Goal: Task Accomplishment & Management: Complete application form

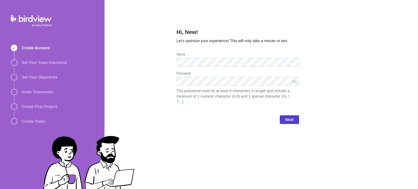
click at [287, 117] on span "Next" at bounding box center [289, 120] width 8 height 7
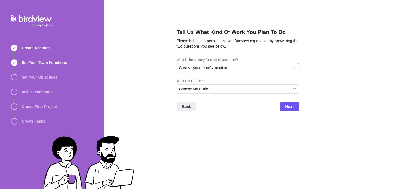
click at [219, 67] on span "Choose your team's function" at bounding box center [203, 67] width 48 height 5
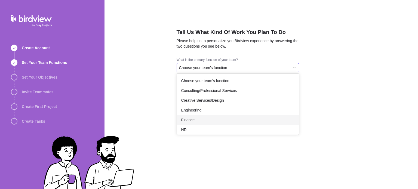
click at [205, 120] on div "Finance" at bounding box center [238, 120] width 122 height 10
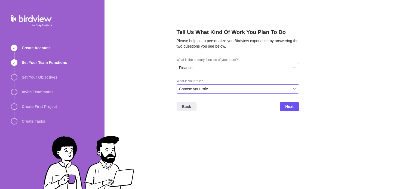
click at [203, 85] on div "Choose your role" at bounding box center [238, 88] width 123 height 9
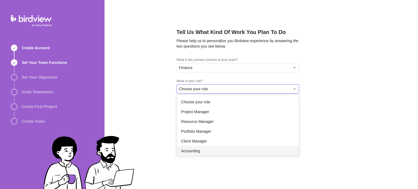
click at [199, 149] on span "Accounting" at bounding box center [190, 150] width 19 height 5
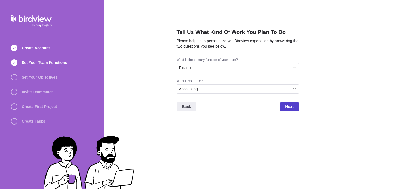
click at [286, 105] on span "Next" at bounding box center [289, 106] width 8 height 7
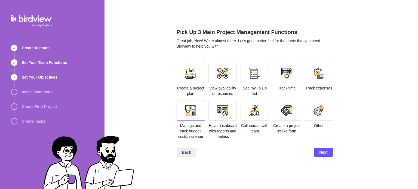
click at [191, 112] on div at bounding box center [190, 110] width 11 height 11
click at [233, 112] on div at bounding box center [223, 111] width 28 height 20
click at [249, 109] on div at bounding box center [255, 111] width 28 height 20
click at [323, 152] on span "Next" at bounding box center [323, 152] width 8 height 7
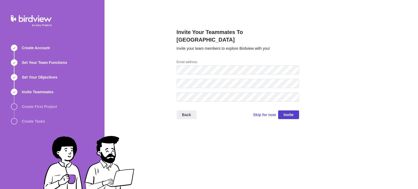
click at [288, 112] on span "Invite" at bounding box center [289, 115] width 10 height 7
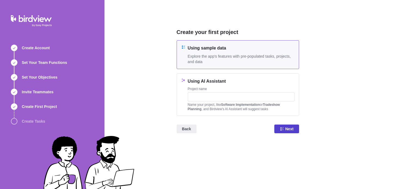
click at [283, 126] on span "Next" at bounding box center [286, 129] width 25 height 9
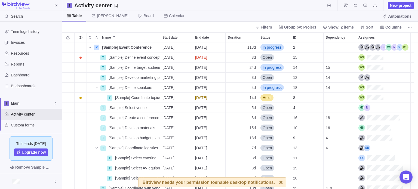
scroll to position [4, 4]
click at [23, 181] on div at bounding box center [31, 181] width 62 height 15
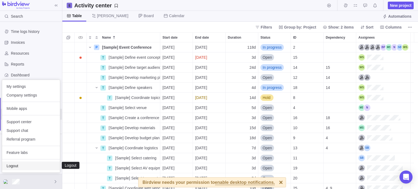
click at [23, 167] on span "Logout" at bounding box center [31, 165] width 49 height 5
